Goal: Task Accomplishment & Management: Use online tool/utility

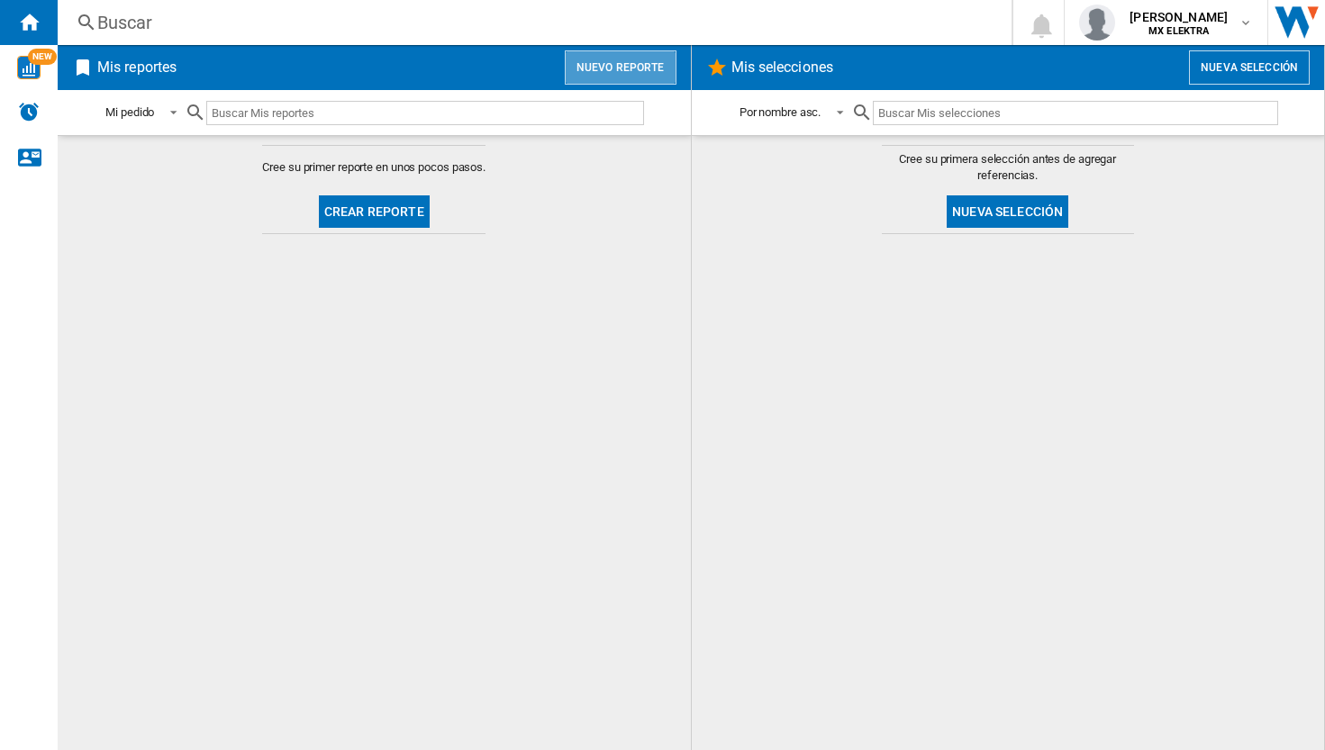
click at [627, 68] on button "Nuevo reporte" at bounding box center [621, 67] width 112 height 34
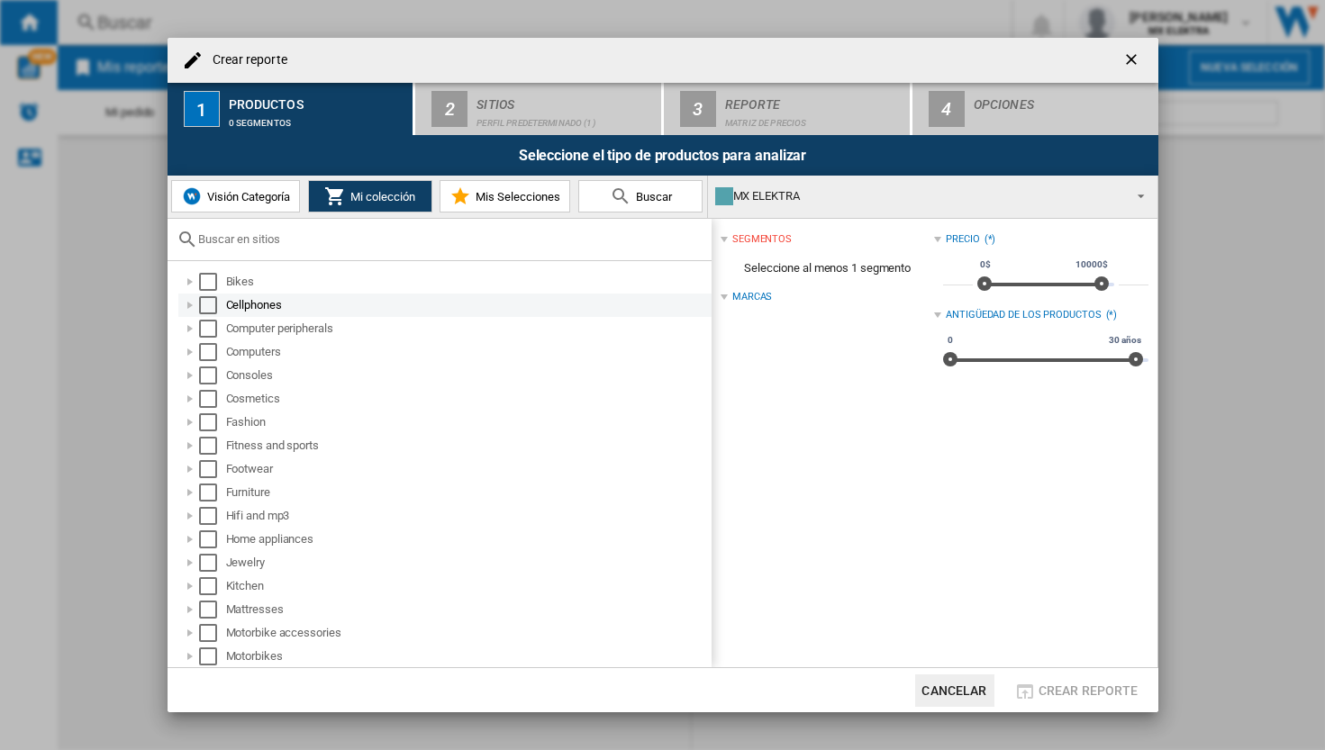
click at [210, 305] on div "Select" at bounding box center [208, 305] width 18 height 18
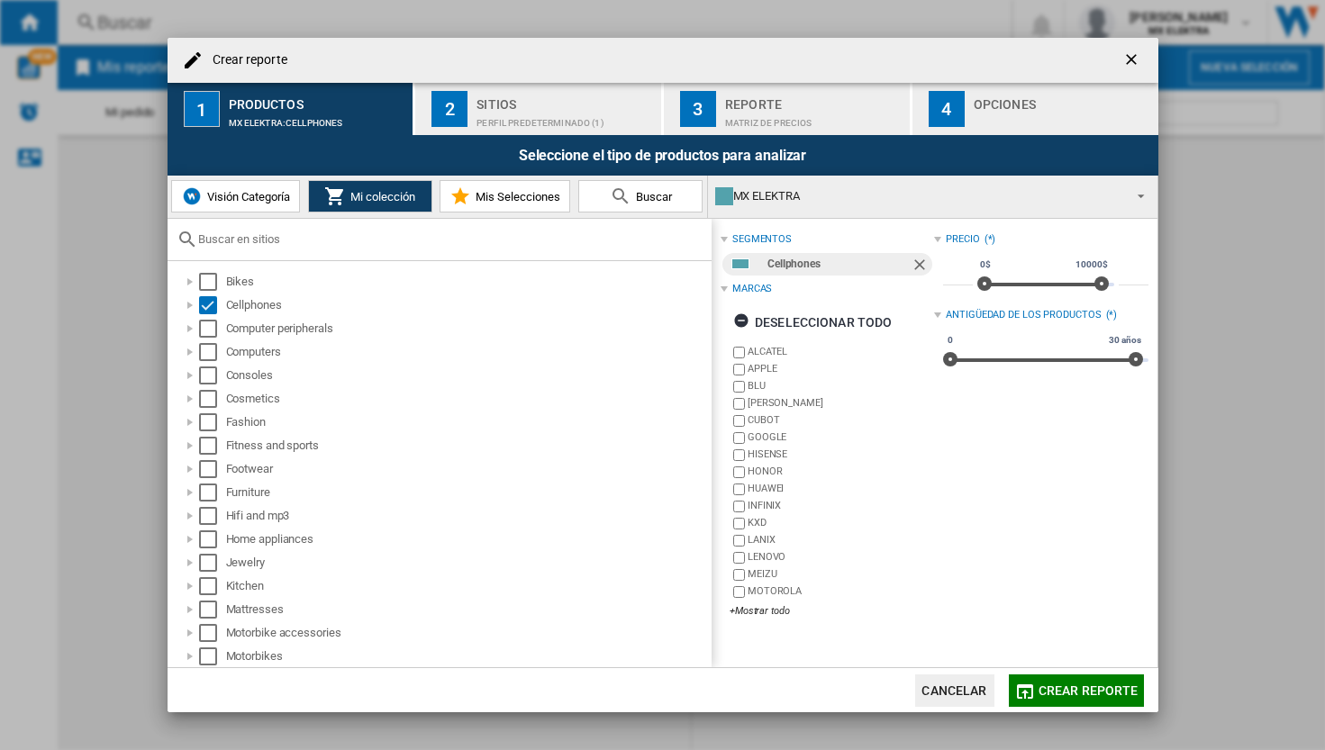
click at [846, 200] on div "MX ELEKTRA" at bounding box center [918, 196] width 406 height 25
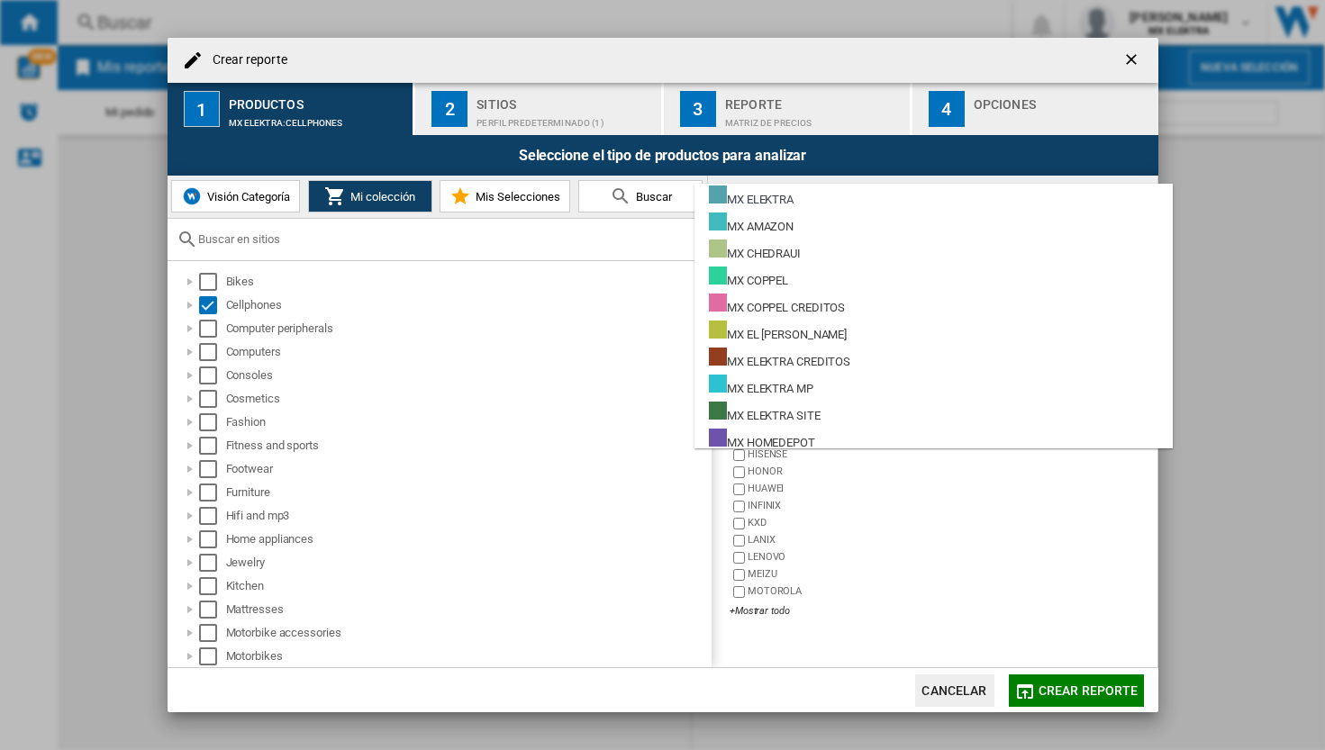
click at [835, 689] on md-backdrop at bounding box center [662, 375] width 1325 height 750
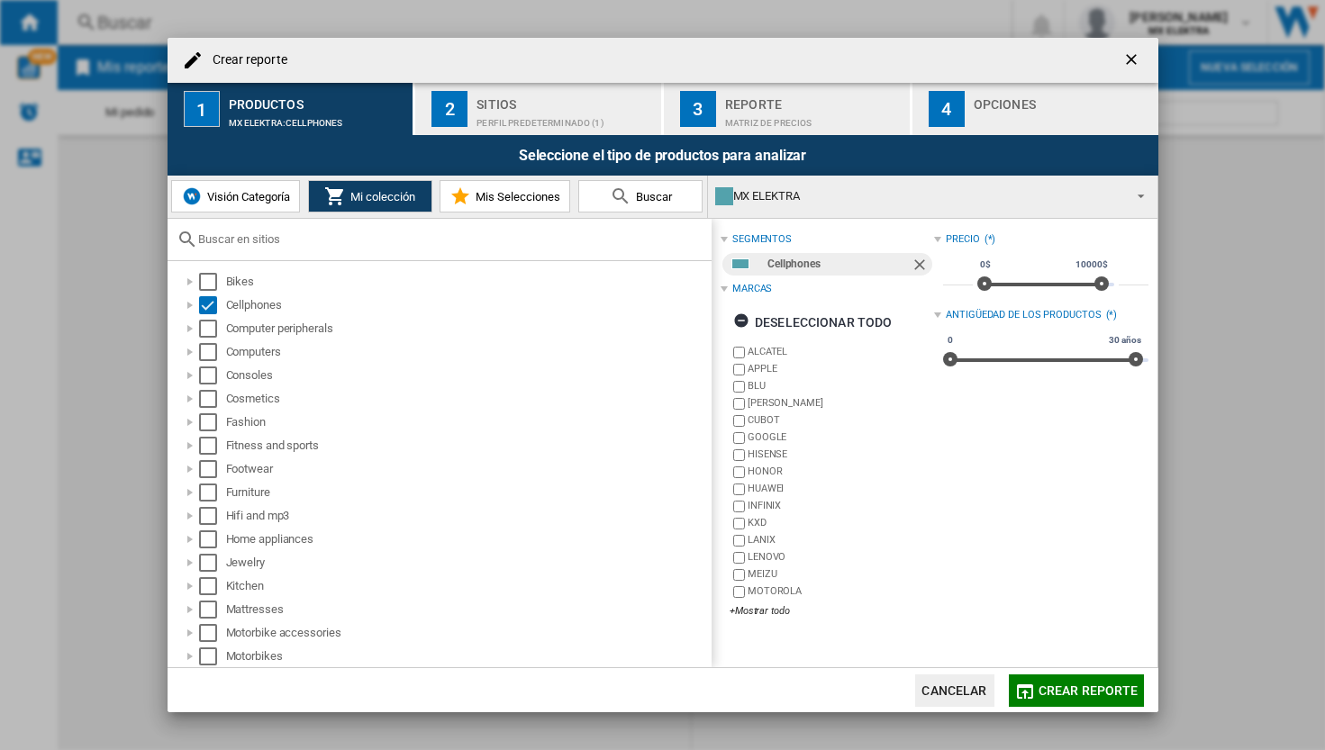
click at [1142, 195] on span at bounding box center [1136, 194] width 22 height 25
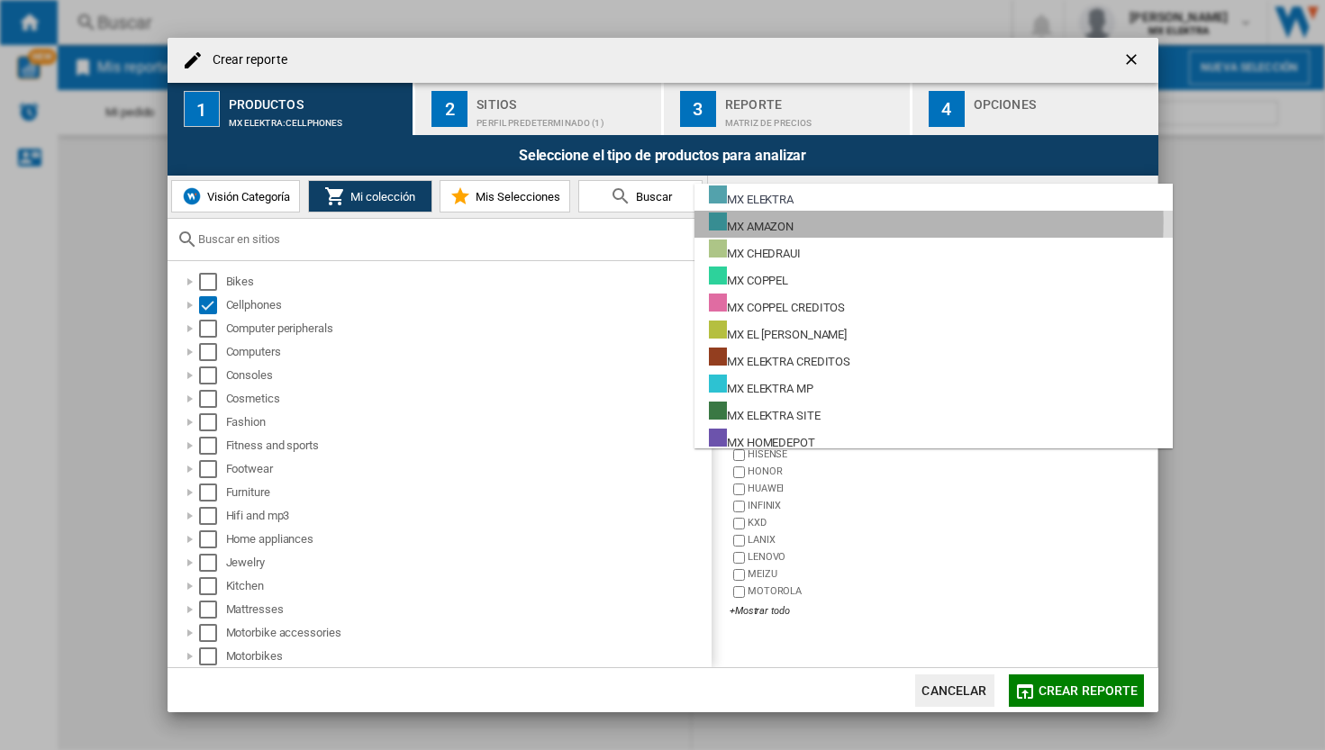
click at [773, 222] on div "MX AMAZON" at bounding box center [751, 224] width 85 height 23
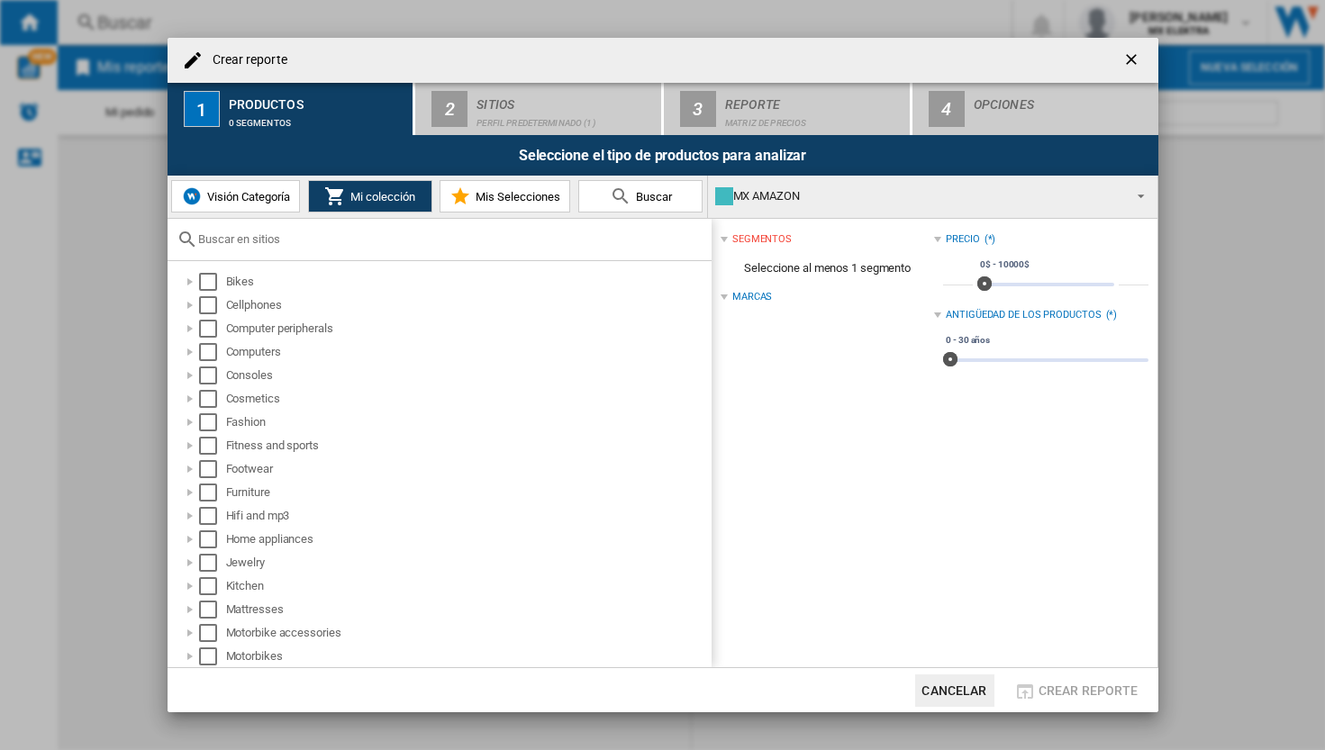
click at [1134, 191] on span at bounding box center [1136, 194] width 22 height 25
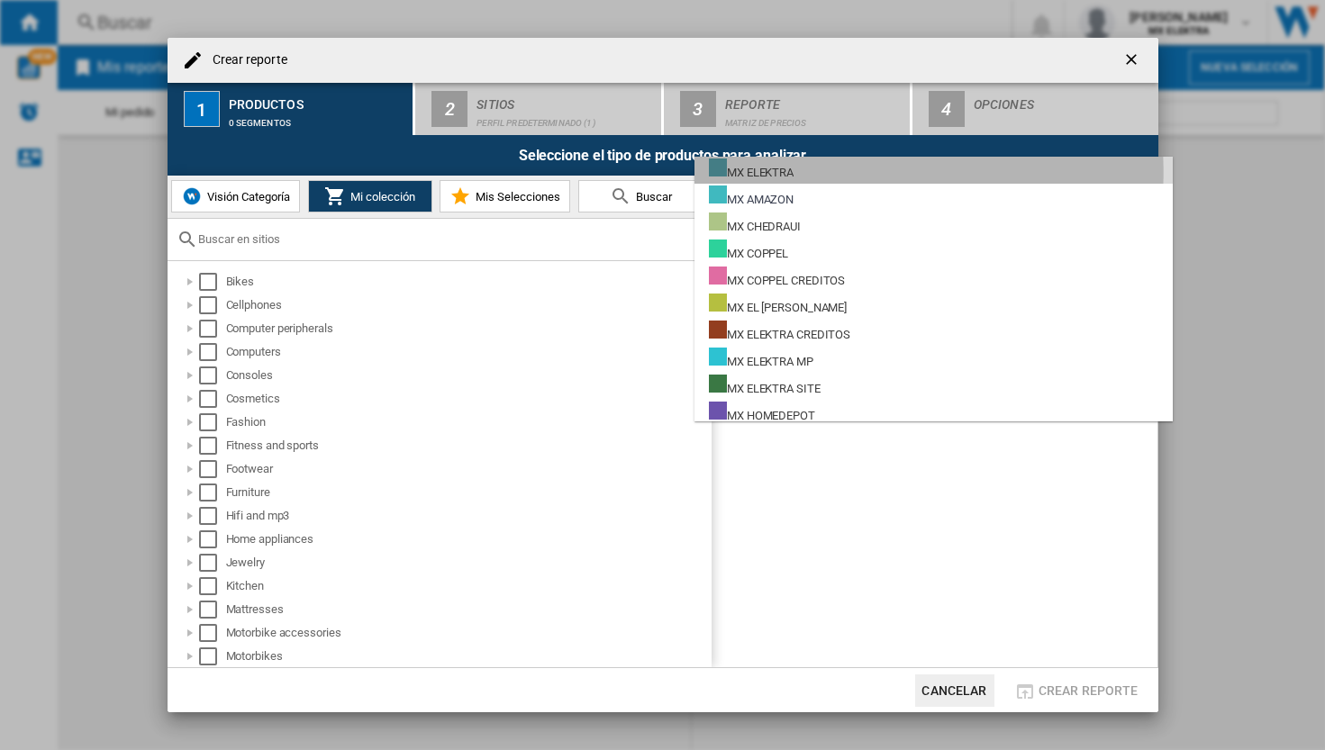
click at [783, 172] on div "MX ELEKTRA" at bounding box center [751, 169] width 85 height 23
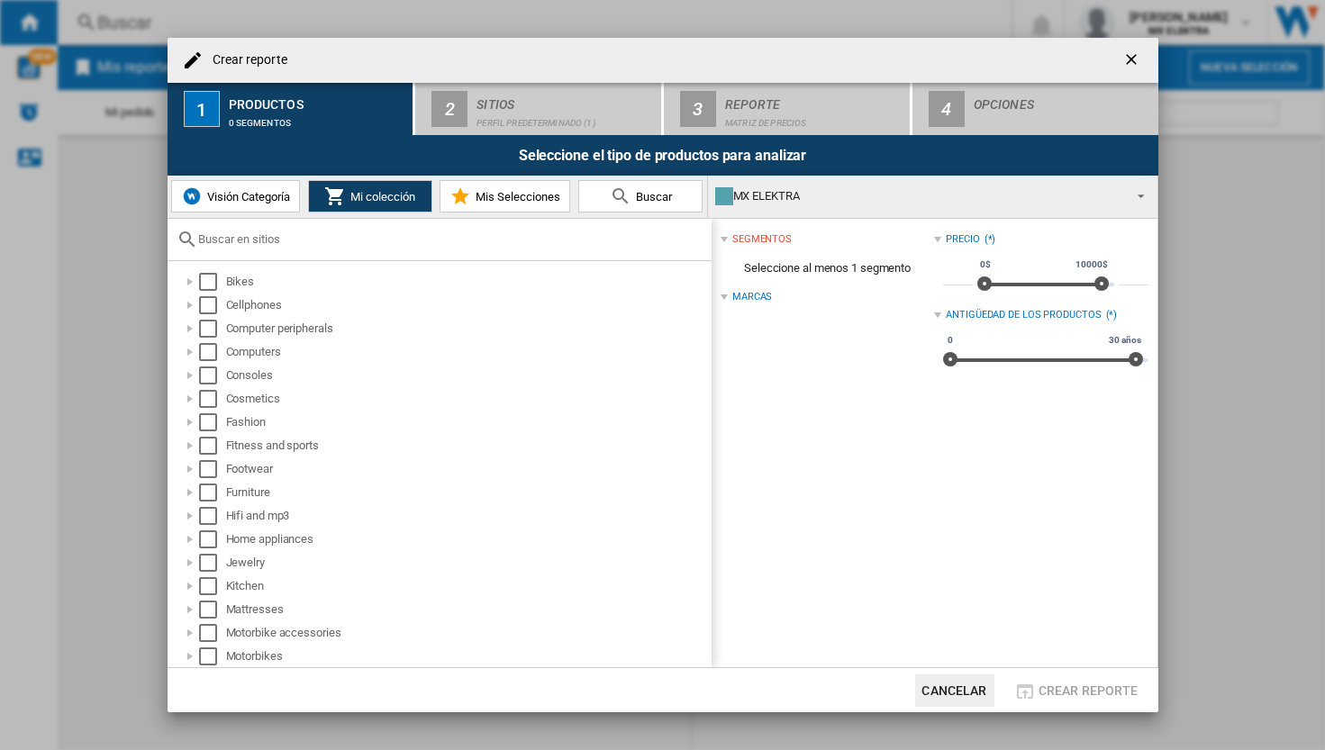
click at [881, 491] on div "segmentos Seleccione al menos 1 segmento Marcas Precio (*) * 0$ 10000$ 0$ 10000…" at bounding box center [934, 443] width 446 height 449
click at [723, 295] on div at bounding box center [723, 297] width 7 height 7
click at [204, 304] on div "Select" at bounding box center [208, 305] width 18 height 18
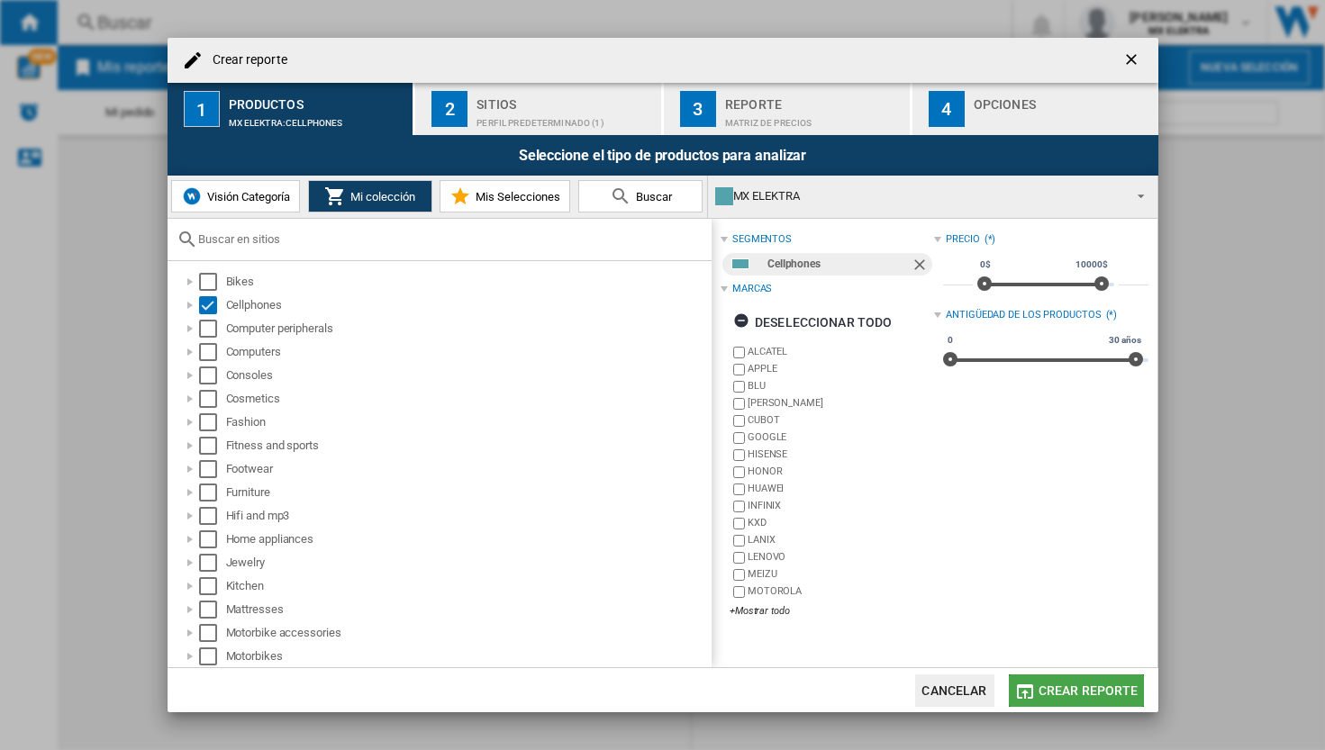
click at [1082, 692] on span "Crear reporte" at bounding box center [1088, 690] width 100 height 14
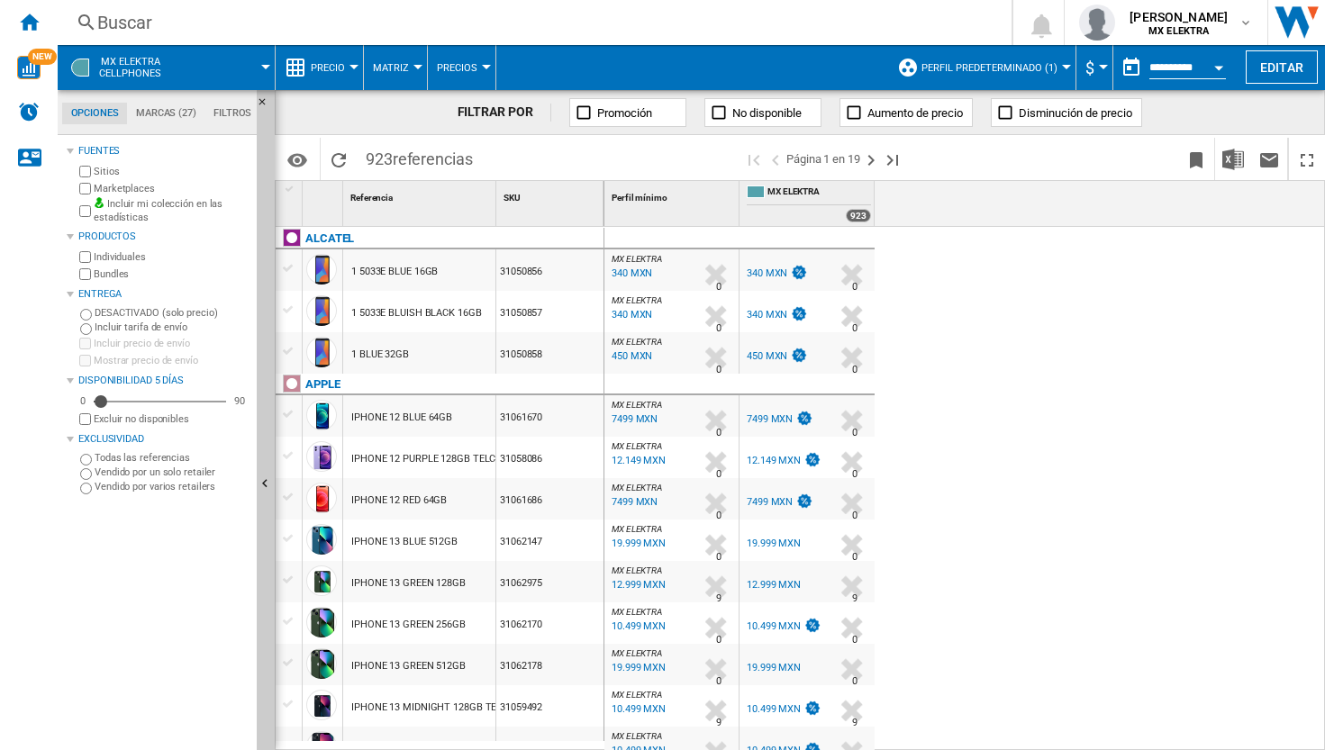
click at [333, 71] on span "Precio" at bounding box center [328, 68] width 34 height 12
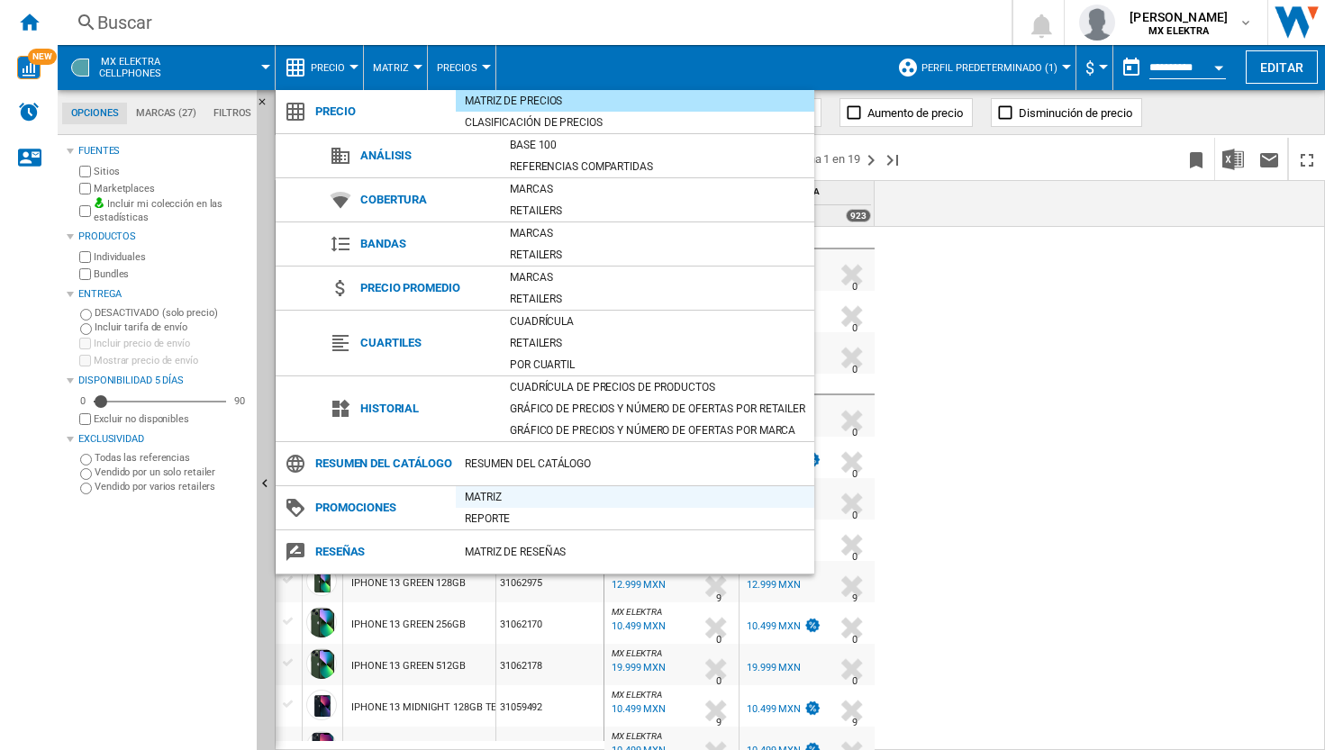
click at [489, 495] on div "Matriz" at bounding box center [635, 497] width 358 height 18
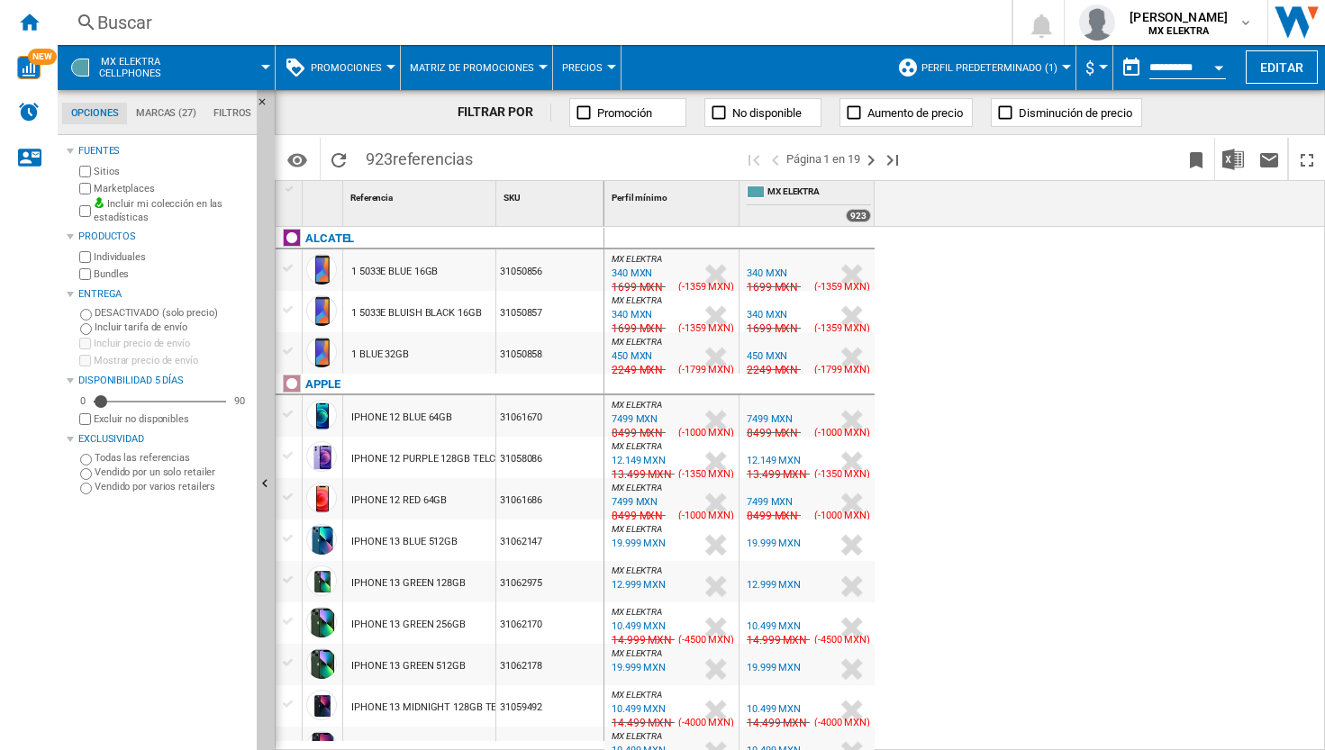
click at [632, 420] on div "7499 MXN" at bounding box center [634, 419] width 46 height 12
